Goal: Task Accomplishment & Management: Use online tool/utility

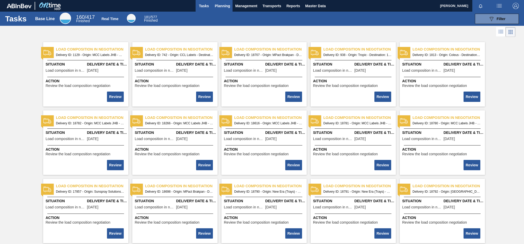
click at [217, 8] on span "Planning" at bounding box center [222, 6] width 15 height 6
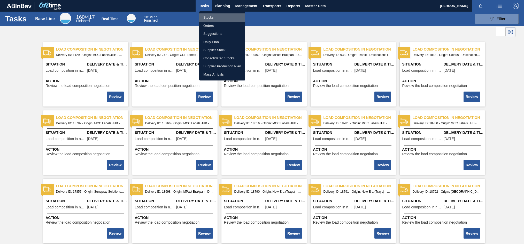
click at [211, 18] on li "Stocks" at bounding box center [222, 17] width 46 height 8
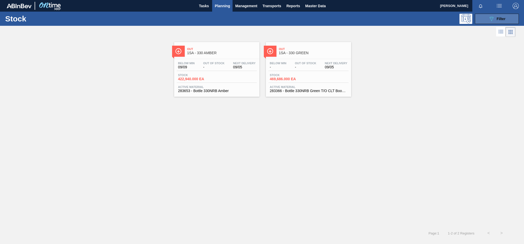
click at [498, 20] on span "Filter" at bounding box center [500, 19] width 9 height 4
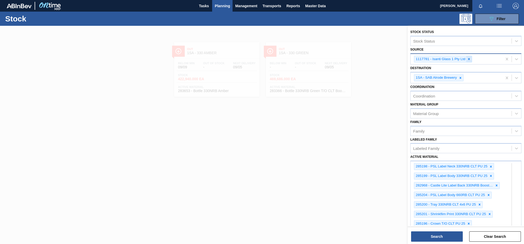
click at [468, 59] on icon at bounding box center [469, 59] width 4 height 4
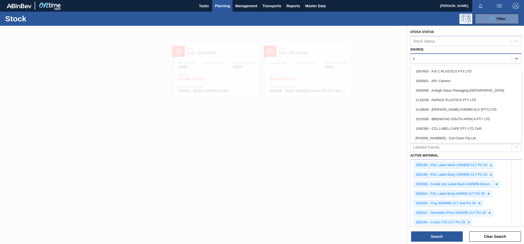
type input "cc"
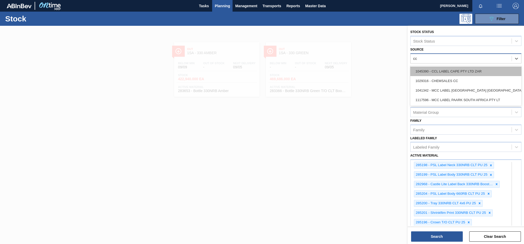
click at [446, 71] on div "1045390 - CCL LABEL CAPE PTY LTD ZAR" at bounding box center [465, 72] width 111 height 10
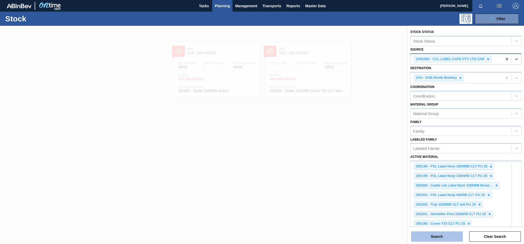
click at [456, 236] on button "Search" at bounding box center [437, 237] width 52 height 10
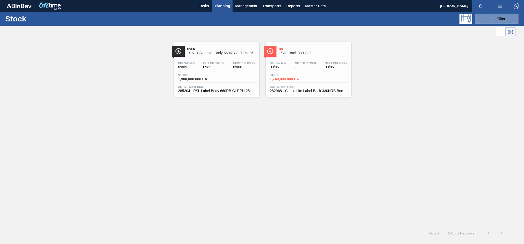
click at [228, 63] on div "Below Min 09/09 Out Of Stock 09/11 Next Delivery 09/06" at bounding box center [217, 66] width 80 height 9
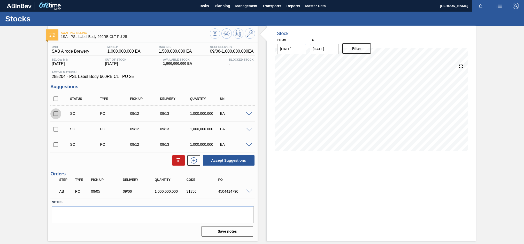
click at [55, 113] on input "checkbox" at bounding box center [55, 113] width 11 height 11
click at [224, 162] on button "Accept Suggestions" at bounding box center [229, 160] width 52 height 10
checkbox input "false"
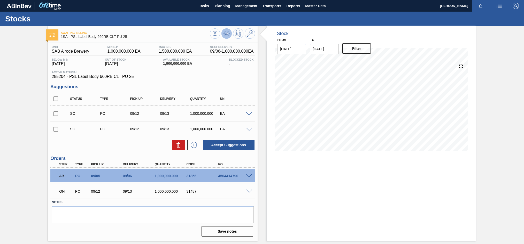
click at [227, 36] on icon at bounding box center [226, 33] width 6 height 6
click at [250, 194] on div "ON PO 09/12 09/13 1,000,000.000 31487" at bounding box center [152, 191] width 204 height 13
click at [247, 191] on span at bounding box center [249, 192] width 6 height 4
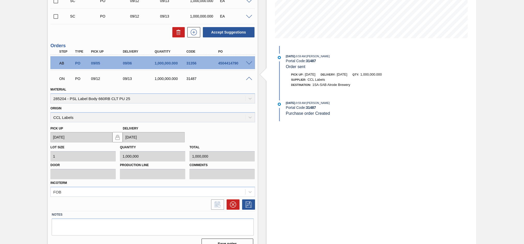
scroll to position [122, 0]
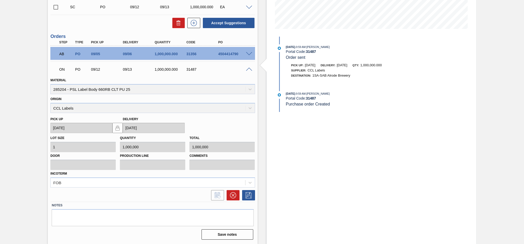
click at [246, 70] on span at bounding box center [249, 70] width 6 height 4
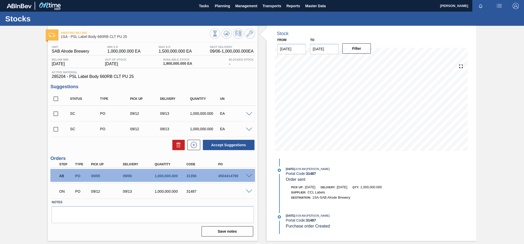
scroll to position [0, 0]
click at [231, 35] on button at bounding box center [226, 33] width 10 height 10
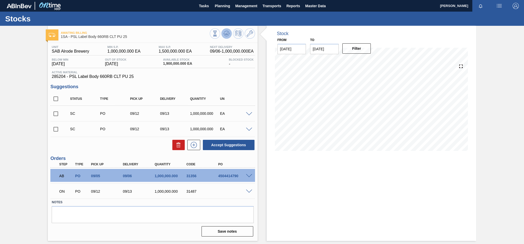
click at [226, 34] on icon at bounding box center [226, 33] width 1 height 1
click at [248, 191] on span at bounding box center [249, 192] width 6 height 4
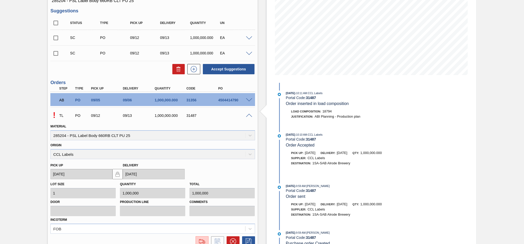
scroll to position [77, 0]
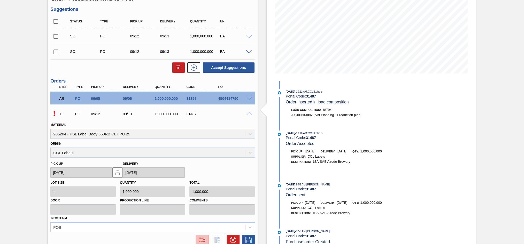
click at [201, 238] on img at bounding box center [202, 240] width 8 height 6
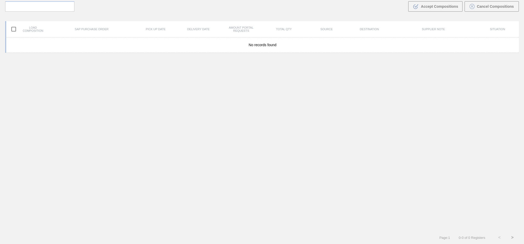
scroll to position [37, 0]
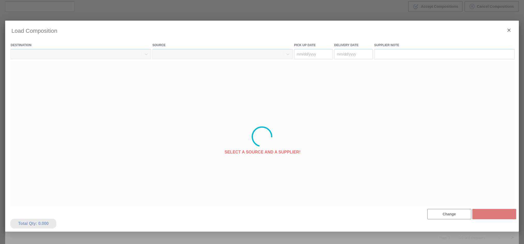
type Date "[DATE]"
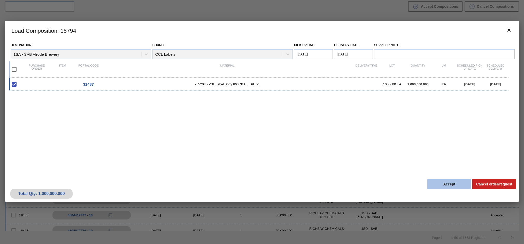
click at [451, 183] on button "Accept" at bounding box center [449, 184] width 44 height 10
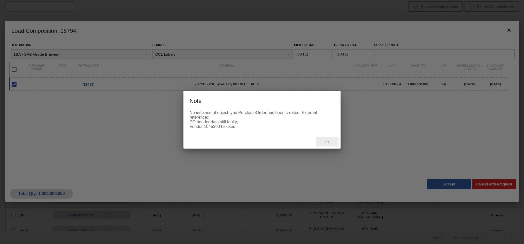
click at [328, 144] on span "Ok" at bounding box center [326, 142] width 13 height 4
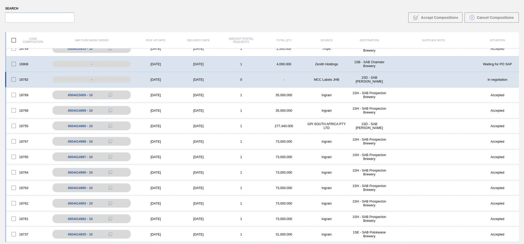
scroll to position [37, 0]
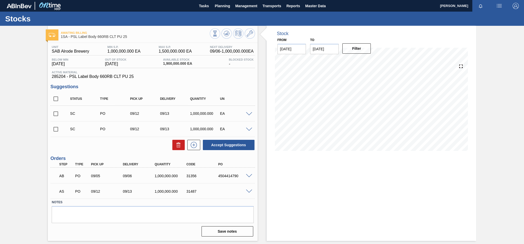
click at [250, 192] on span at bounding box center [249, 192] width 6 height 4
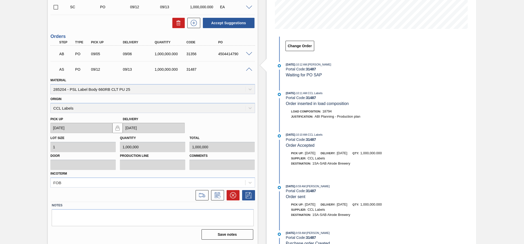
scroll to position [57, 0]
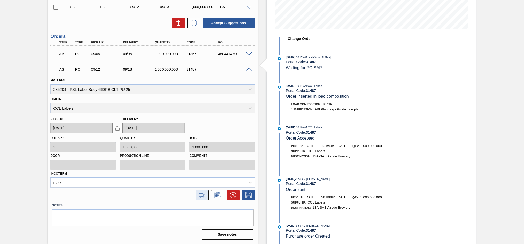
click at [199, 195] on icon at bounding box center [202, 196] width 6 height 4
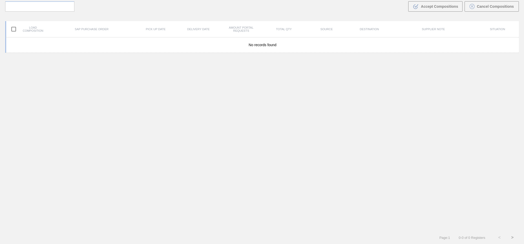
scroll to position [37, 0]
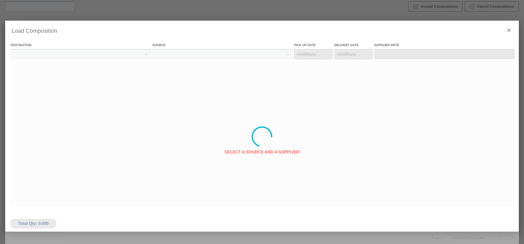
type Date "[DATE]"
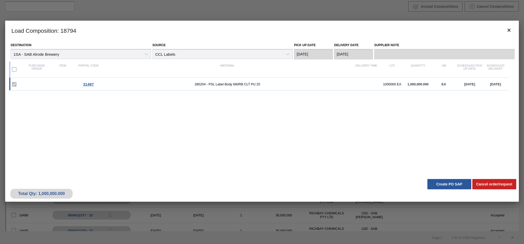
click at [13, 84] on label at bounding box center [14, 84] width 11 height 11
click at [453, 185] on button "Create PO SAP" at bounding box center [449, 184] width 44 height 10
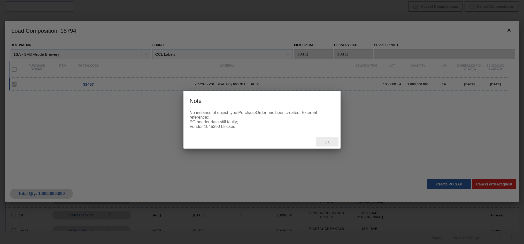
click at [326, 144] on span "Ok" at bounding box center [326, 142] width 13 height 4
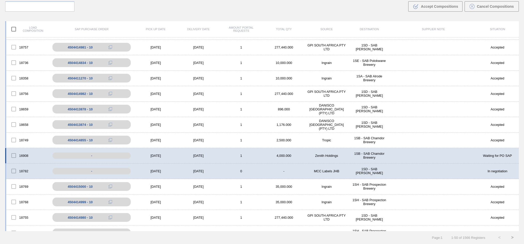
scroll to position [477, 0]
click at [92, 175] on div "-" at bounding box center [95, 171] width 89 height 9
click at [245, 177] on div "18782 - [DATE] [DATE] 0 - MCC Labels JHB 1SD - SAB Rosslyn Brewery In negotiati…" at bounding box center [261, 171] width 513 height 15
click at [229, 149] on div "16908 - [DATE] [DATE] 1 4,000.000 Zenith Holdings 1SB - SAB Chamdor Brewery Wai…" at bounding box center [261, 156] width 513 height 15
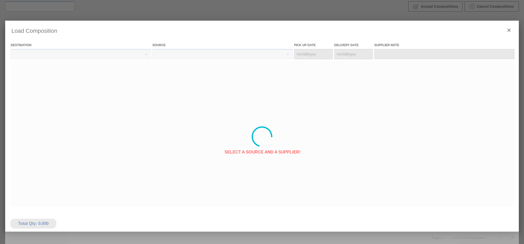
type Date "[DATE]"
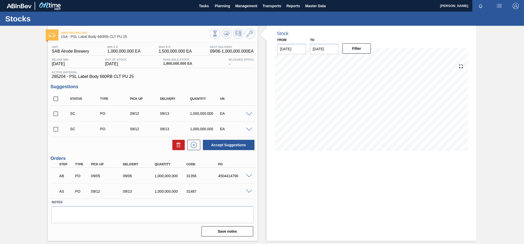
click at [247, 192] on span at bounding box center [249, 192] width 6 height 4
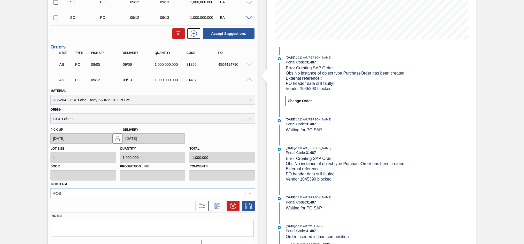
scroll to position [122, 0]
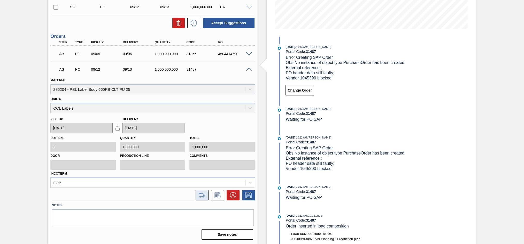
click at [201, 194] on icon at bounding box center [202, 195] width 8 height 6
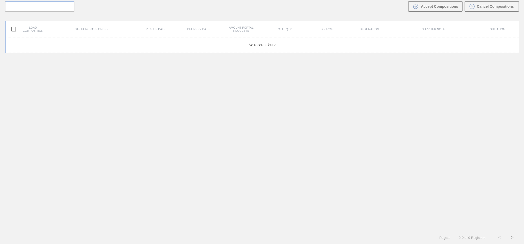
scroll to position [37, 0]
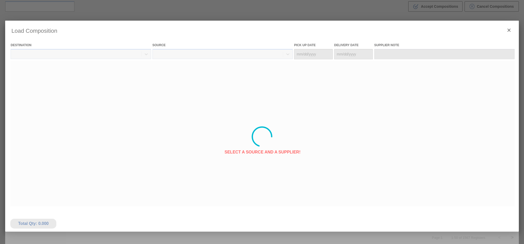
type Date "[DATE]"
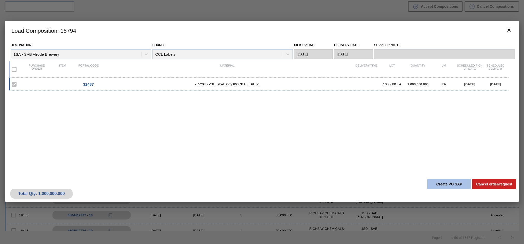
click at [442, 186] on button "Create PO SAP" at bounding box center [449, 184] width 44 height 10
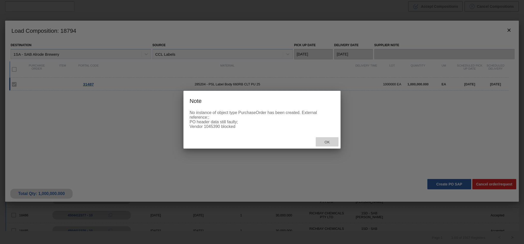
click at [329, 144] on span "Ok" at bounding box center [326, 142] width 13 height 4
